Goal: Complete application form

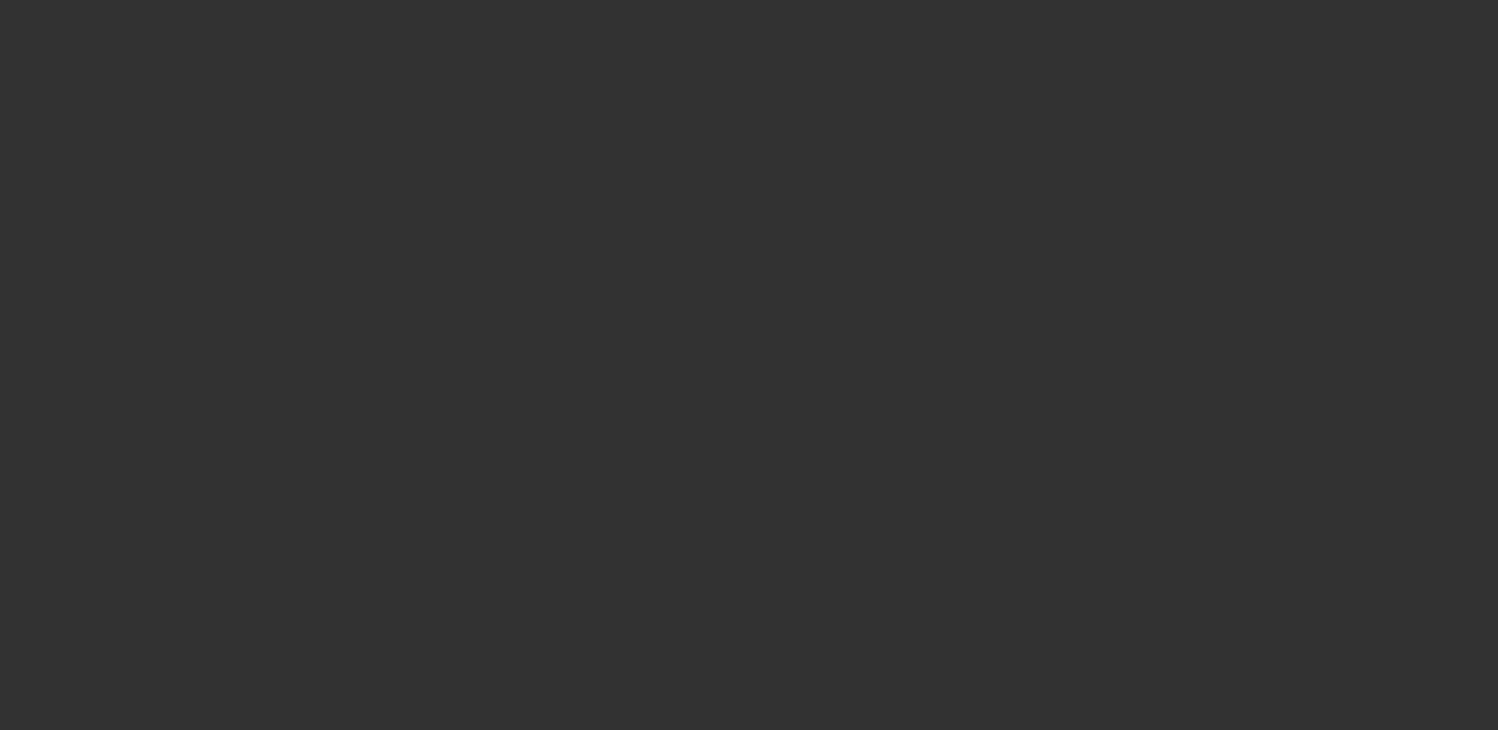
select select "4"
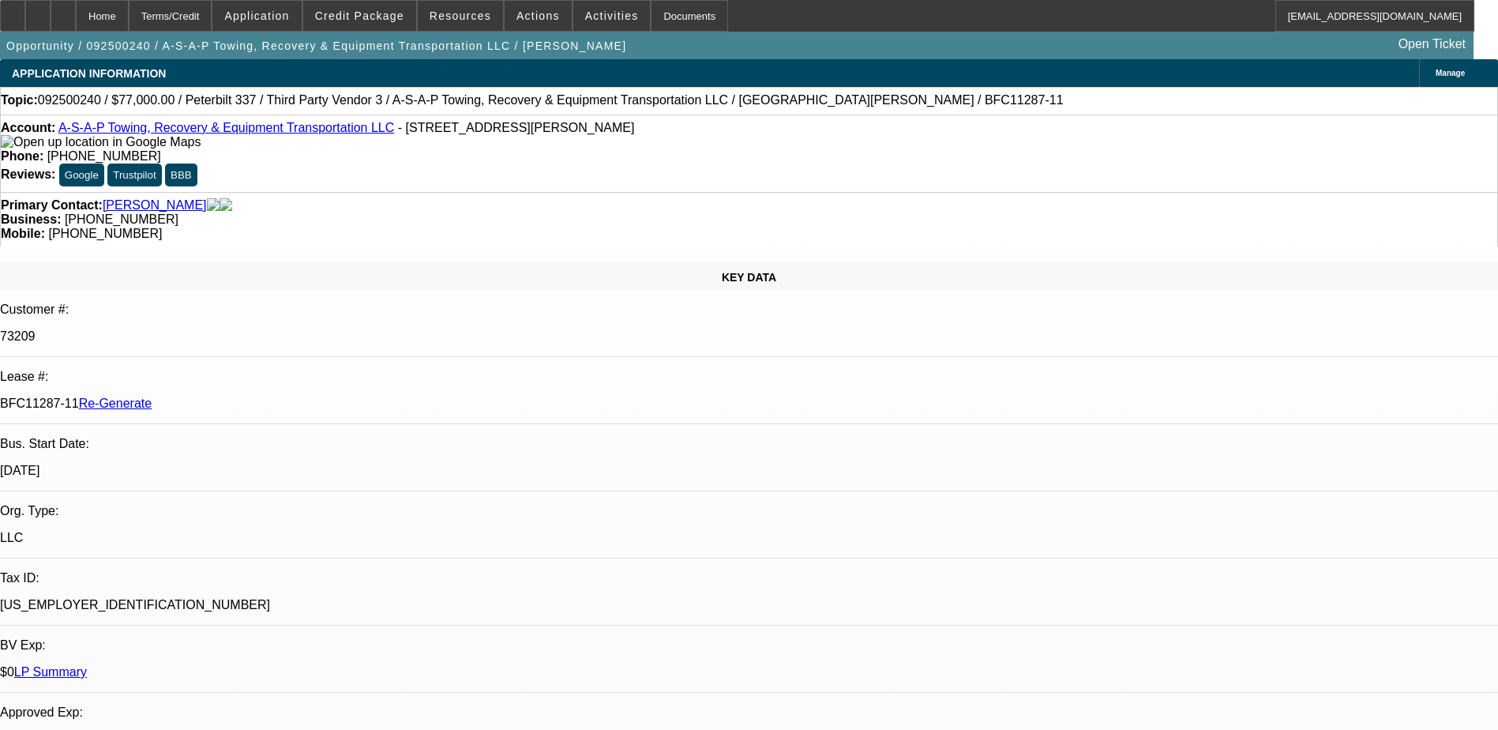
select select "0"
select select "1"
select select "3"
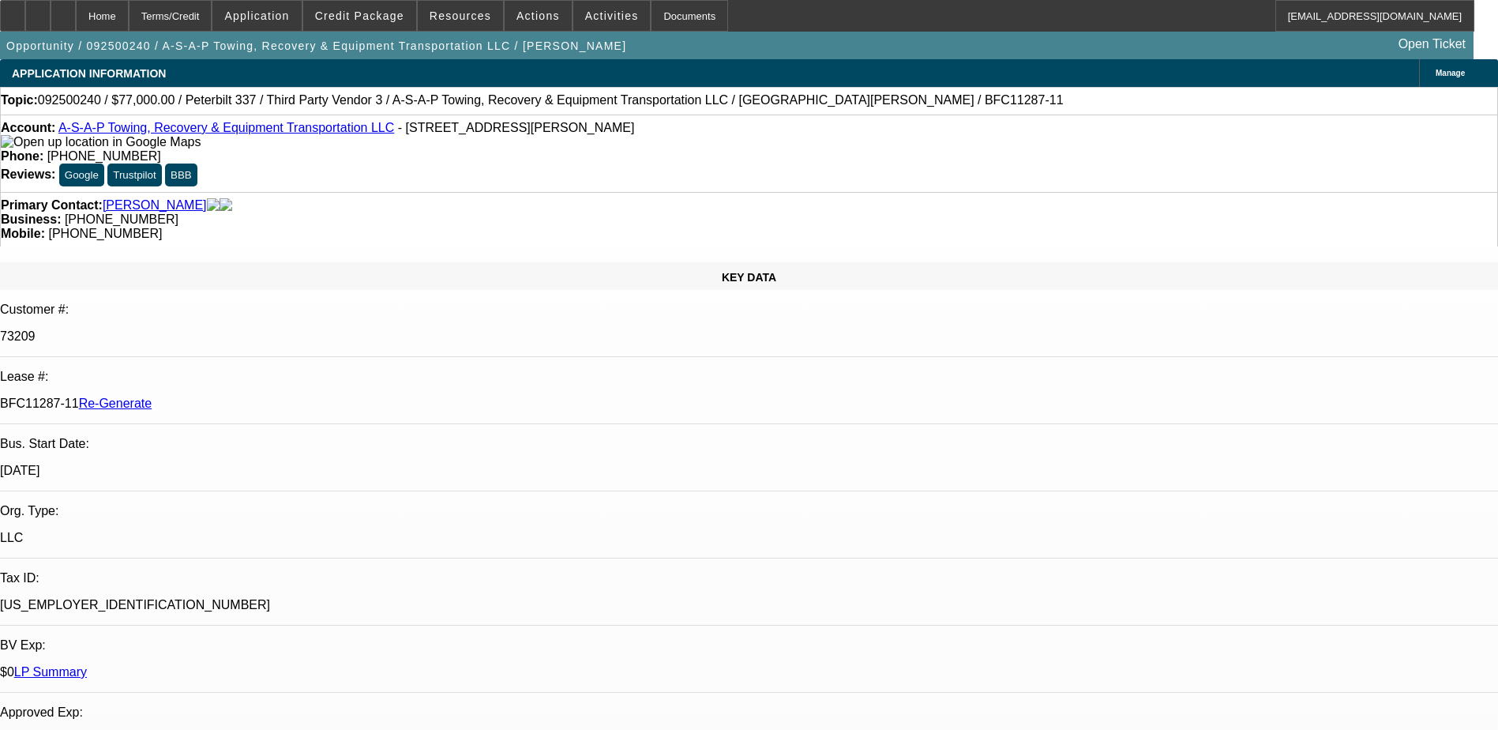
select select "6"
click at [666, 17] on div "Documents" at bounding box center [689, 16] width 77 height 32
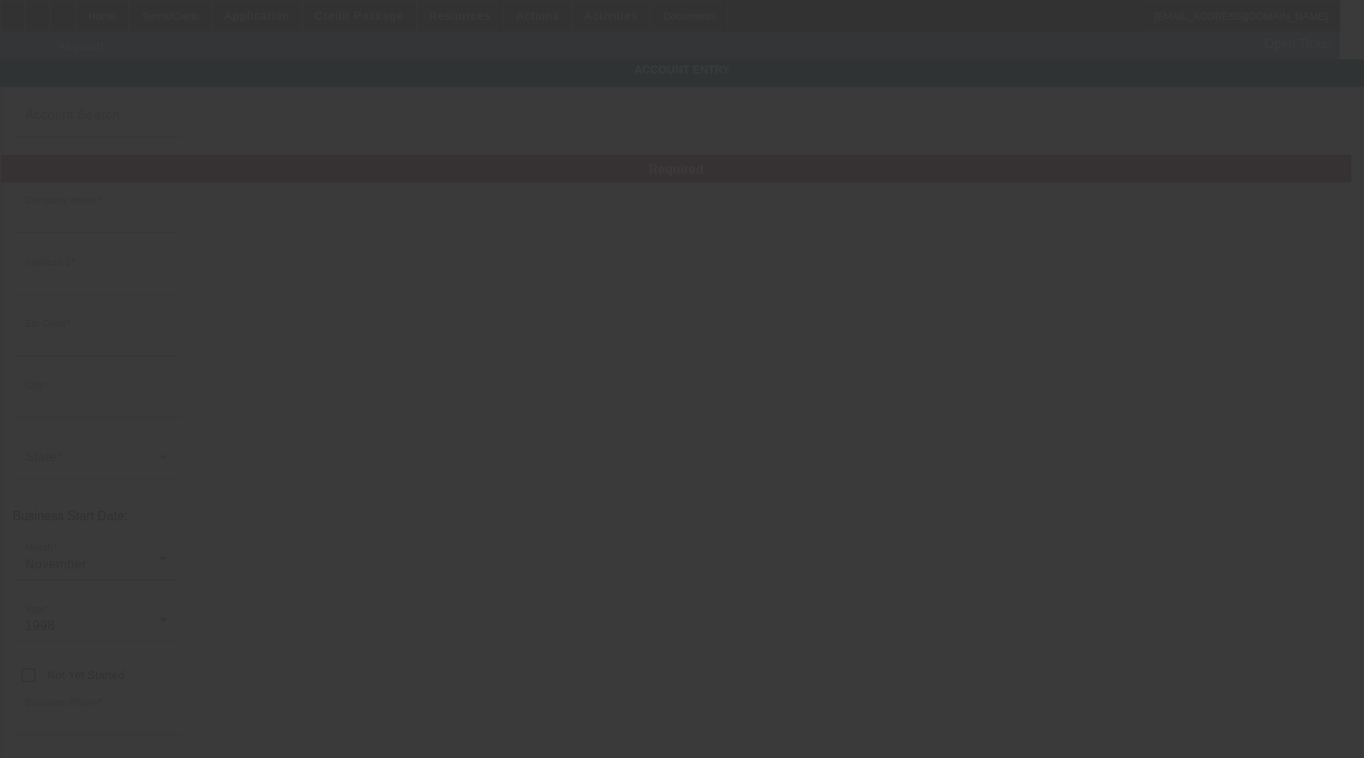
type input "A-S-A-P Towing, Recovery & Equipment Transportation LLC"
type input "[STREET_ADDRESS][PERSON_NAME]"
type input "70460"
type input "Slidell"
type input "[PHONE_NUMBER]"
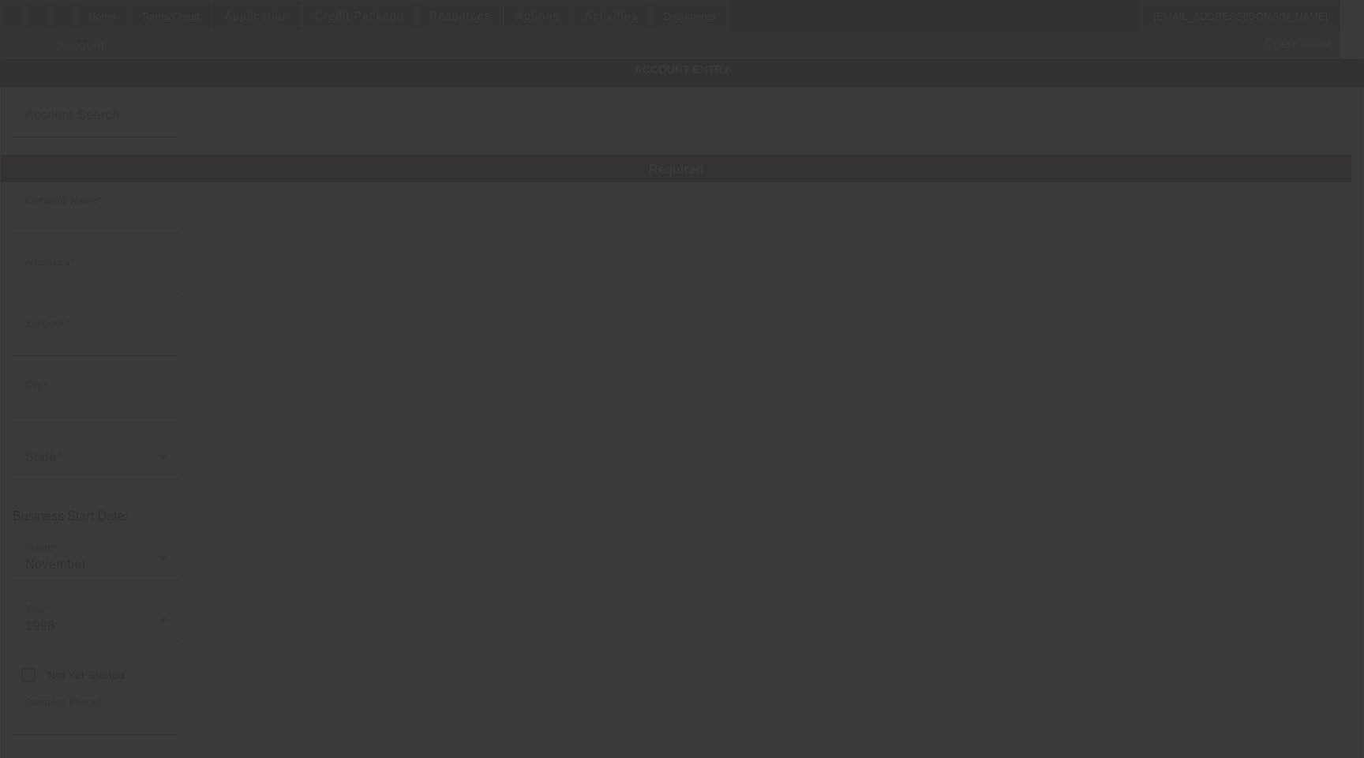
type input "owner@asaproadservice.com"
type input "Saint Tammany"
type input "[US_EMPLOYER_IDENTIFICATION_NUMBER]"
type input "https://ASAPROADSERVICE.COM"
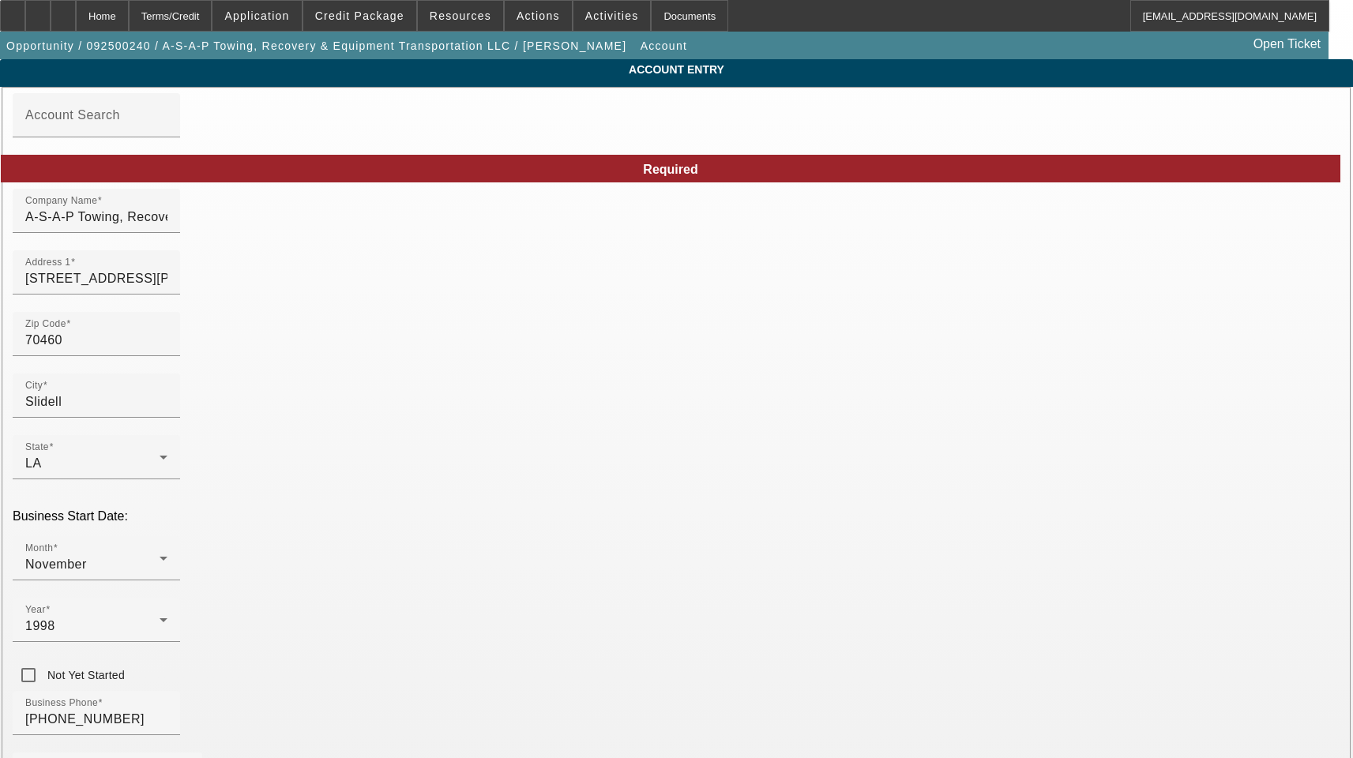
type input "9/11/2025"
drag, startPoint x: 794, startPoint y: 417, endPoint x: 488, endPoint y: 423, distance: 306.4
